Goal: Information Seeking & Learning: Understand process/instructions

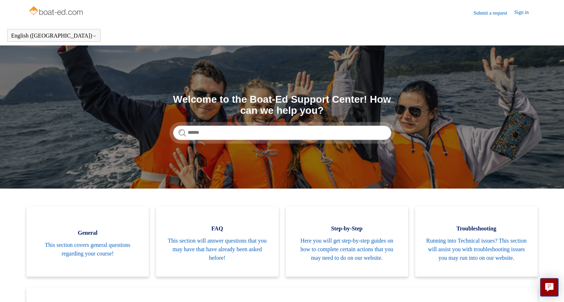
click at [285, 124] on div "Search Welcome to the Boat-Ed Support Center! How can we help you?" at bounding box center [282, 117] width 218 height 46
click at [289, 133] on input "Search" at bounding box center [282, 132] width 218 height 14
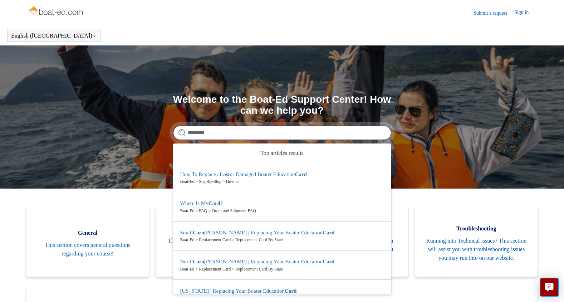
type input "*********"
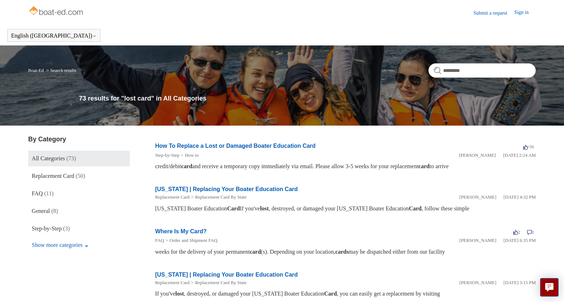
click at [268, 147] on link "How To Replace a Lost or Damaged Boater Education Card" at bounding box center [235, 146] width 160 height 6
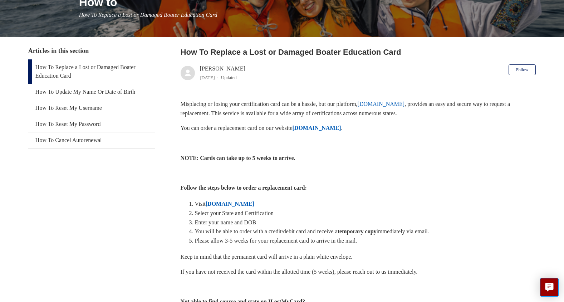
scroll to position [114, 0]
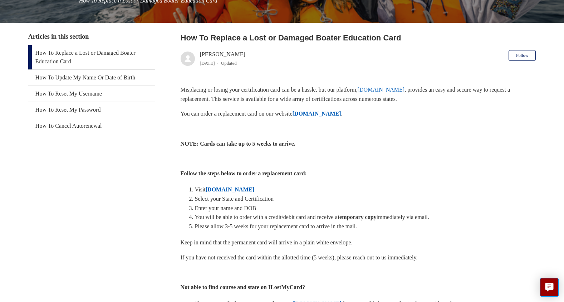
click at [242, 190] on strong "[DOMAIN_NAME]" at bounding box center [229, 189] width 49 height 6
